Goal: Task Accomplishment & Management: Use online tool/utility

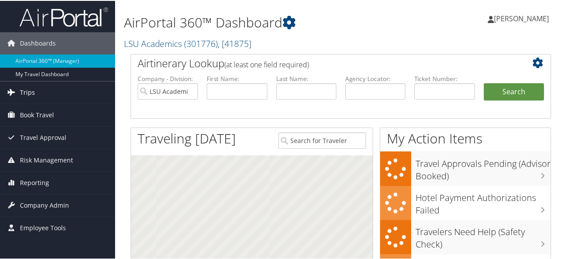
click at [66, 90] on link "Trips" at bounding box center [57, 92] width 115 height 22
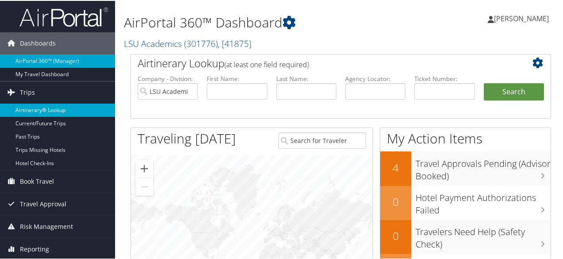
click at [65, 105] on link "Airtinerary® Lookup" at bounding box center [57, 109] width 115 height 13
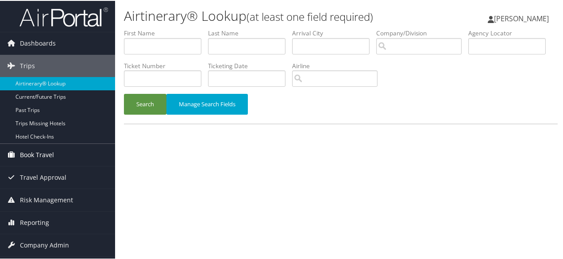
click at [51, 151] on span "Book Travel" at bounding box center [37, 154] width 34 height 22
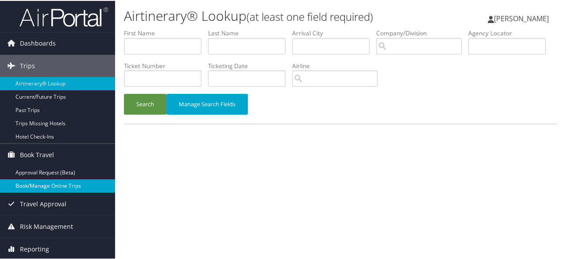
click at [60, 184] on link "Book/Manage Online Trips" at bounding box center [57, 184] width 115 height 13
